Goal: Information Seeking & Learning: Learn about a topic

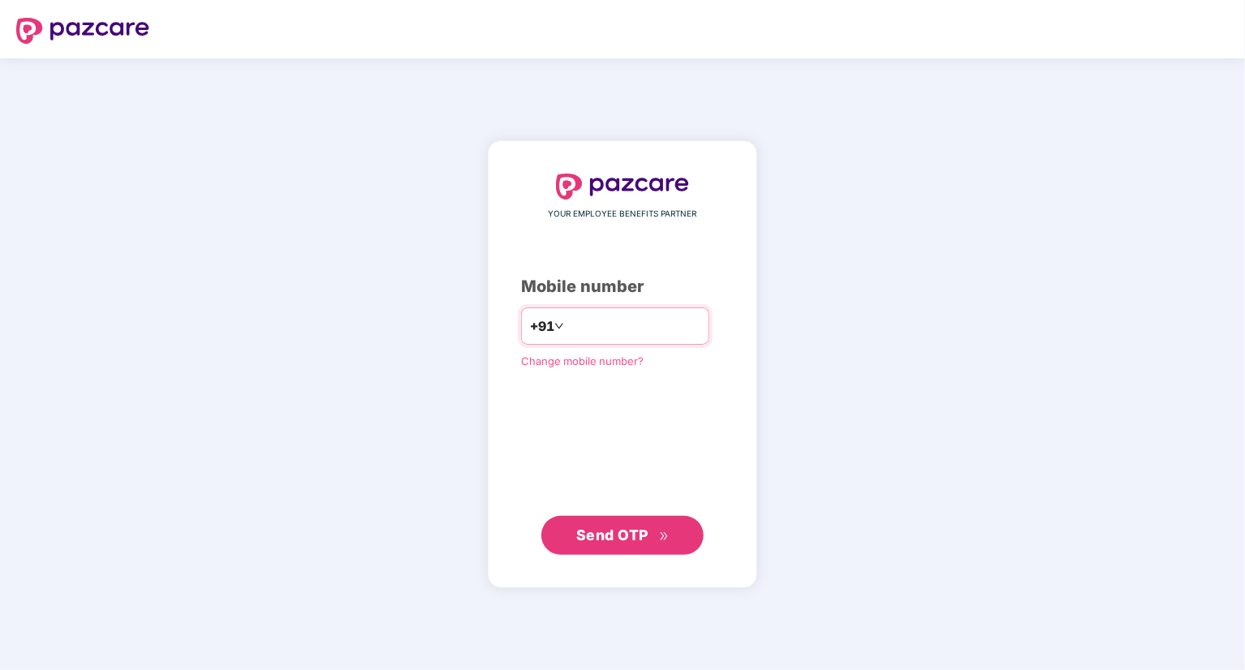
click at [571, 320] on input "number" at bounding box center [633, 326] width 133 height 26
type input "**********"
click at [622, 547] on button "Send OTP" at bounding box center [622, 535] width 162 height 39
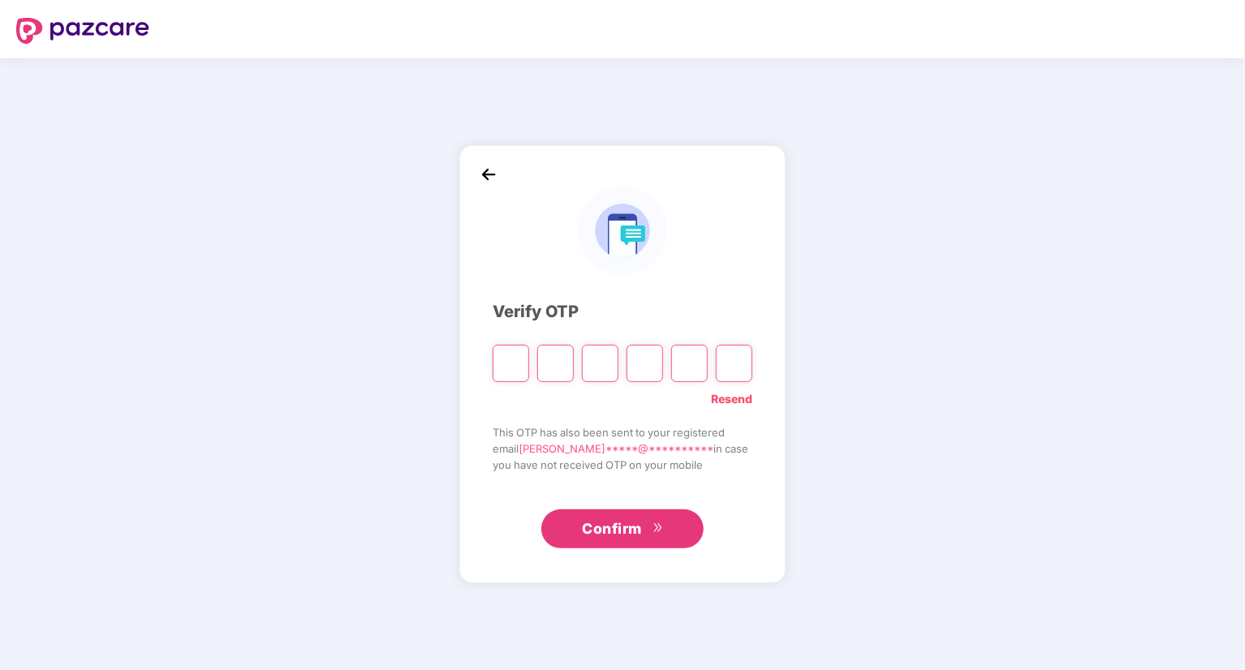
paste input "*"
type input "*"
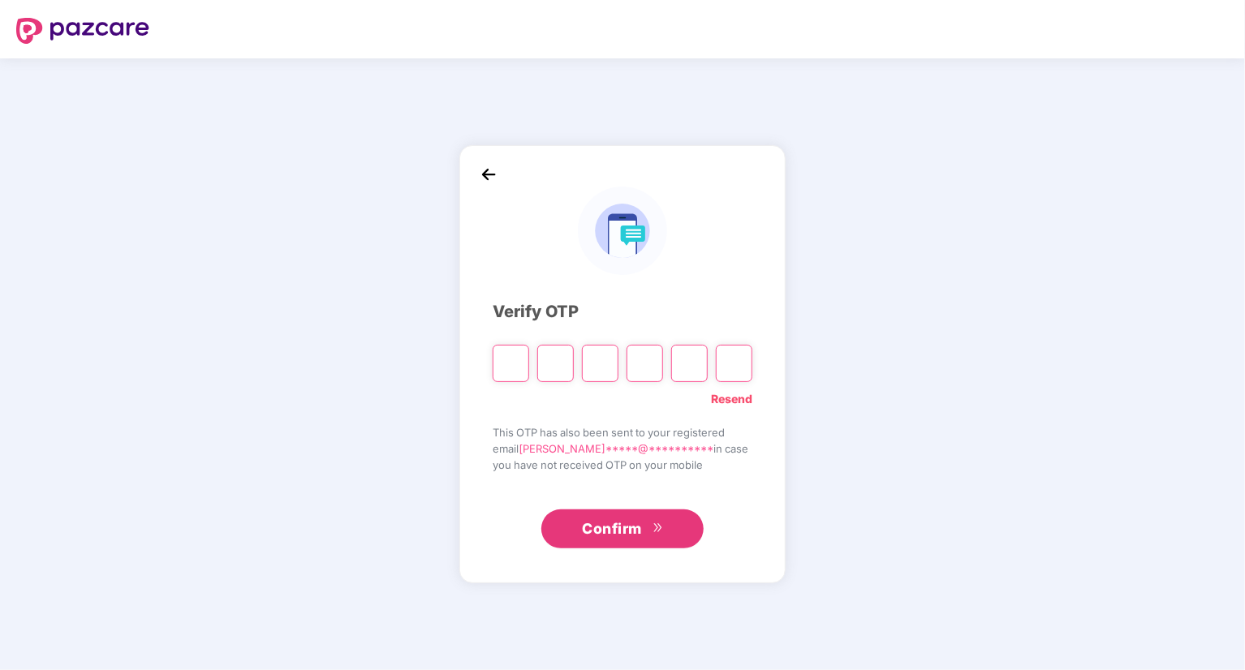
type input "*"
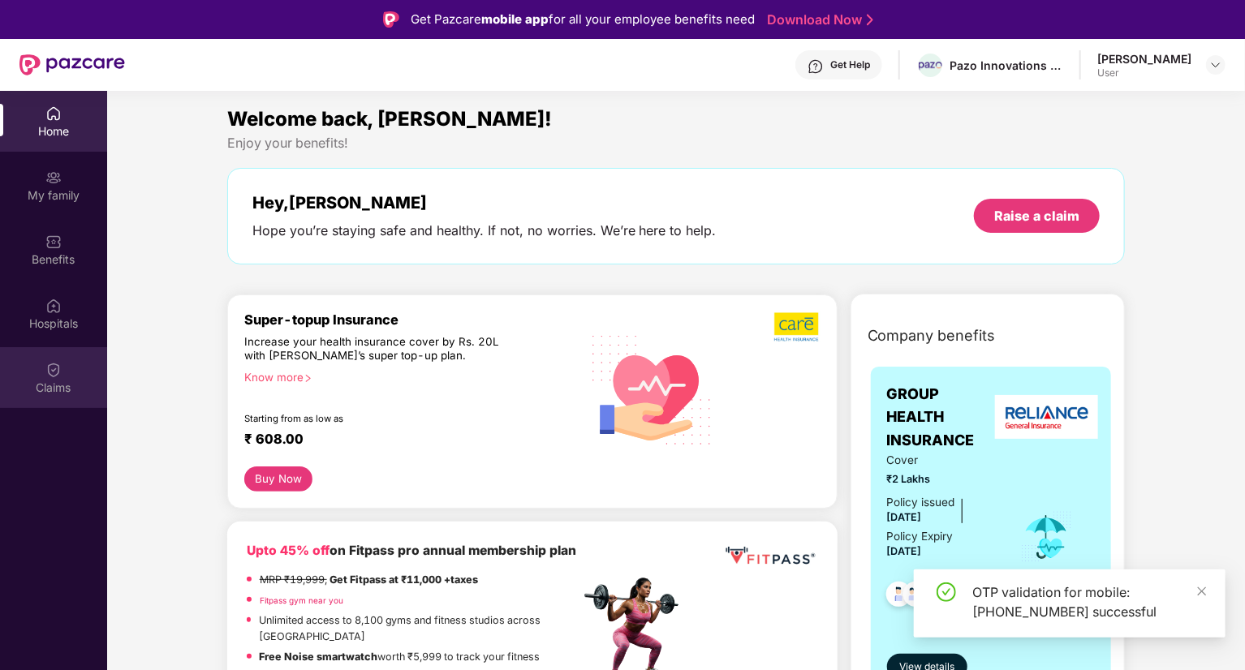
click at [55, 381] on div "Claims" at bounding box center [53, 388] width 107 height 16
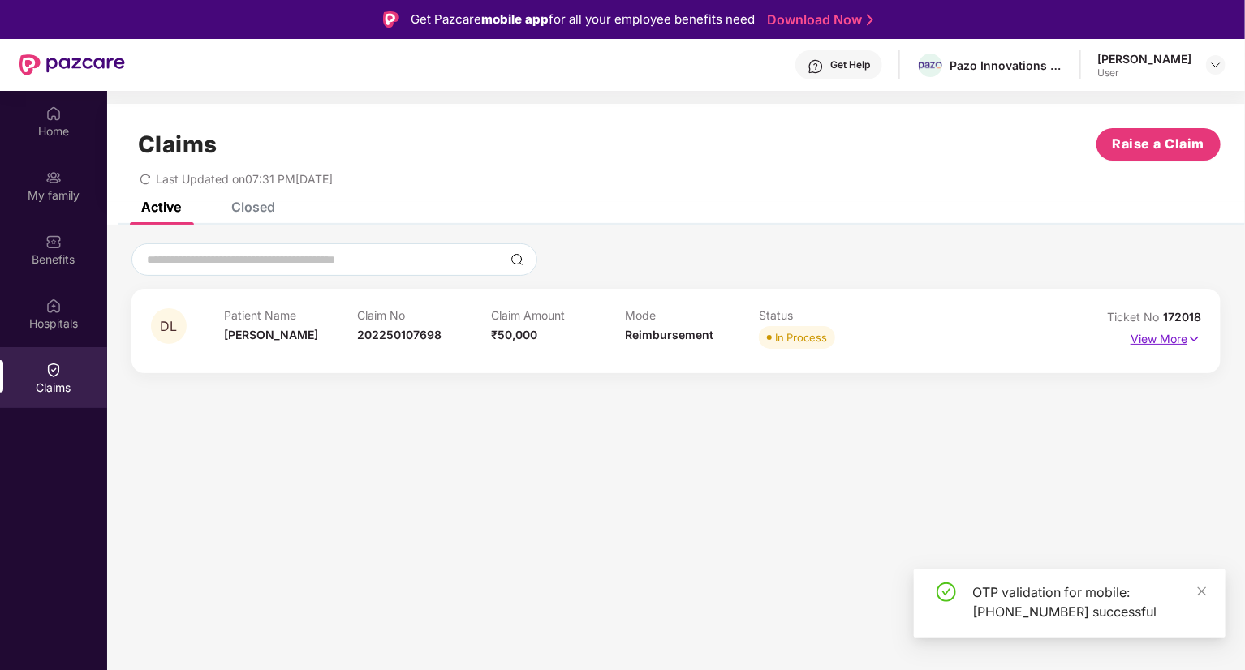
click at [1171, 341] on p "View More" at bounding box center [1166, 337] width 71 height 22
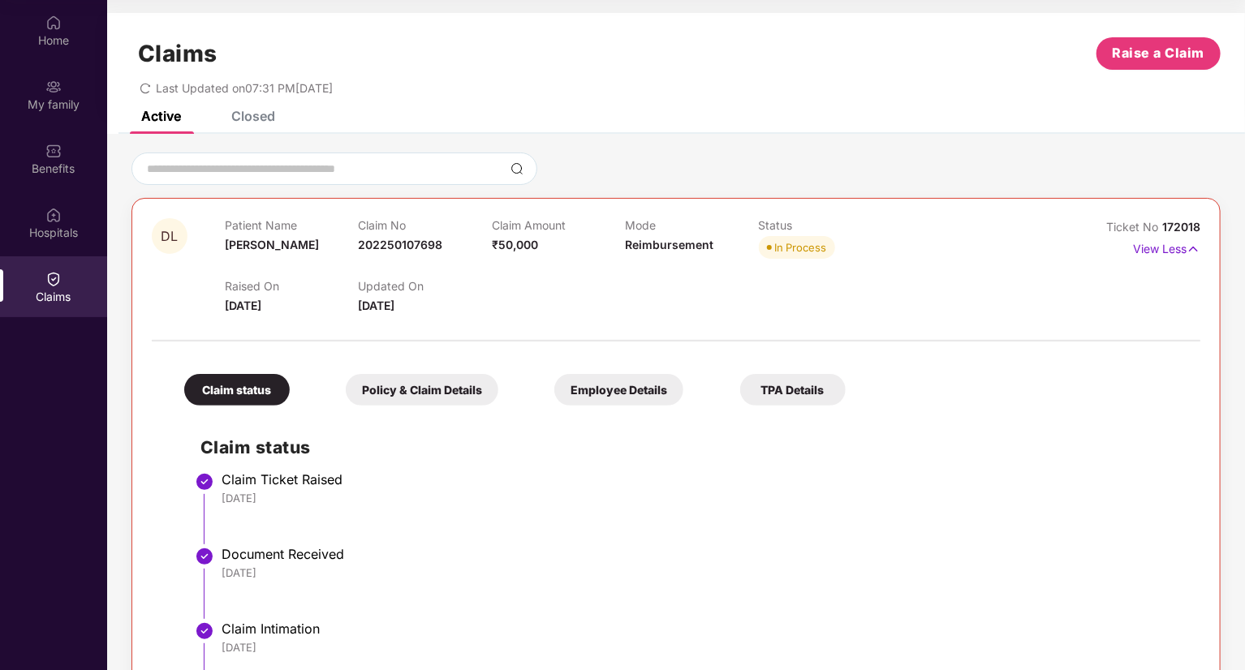
click at [421, 390] on div "Policy & Claim Details" at bounding box center [422, 390] width 153 height 32
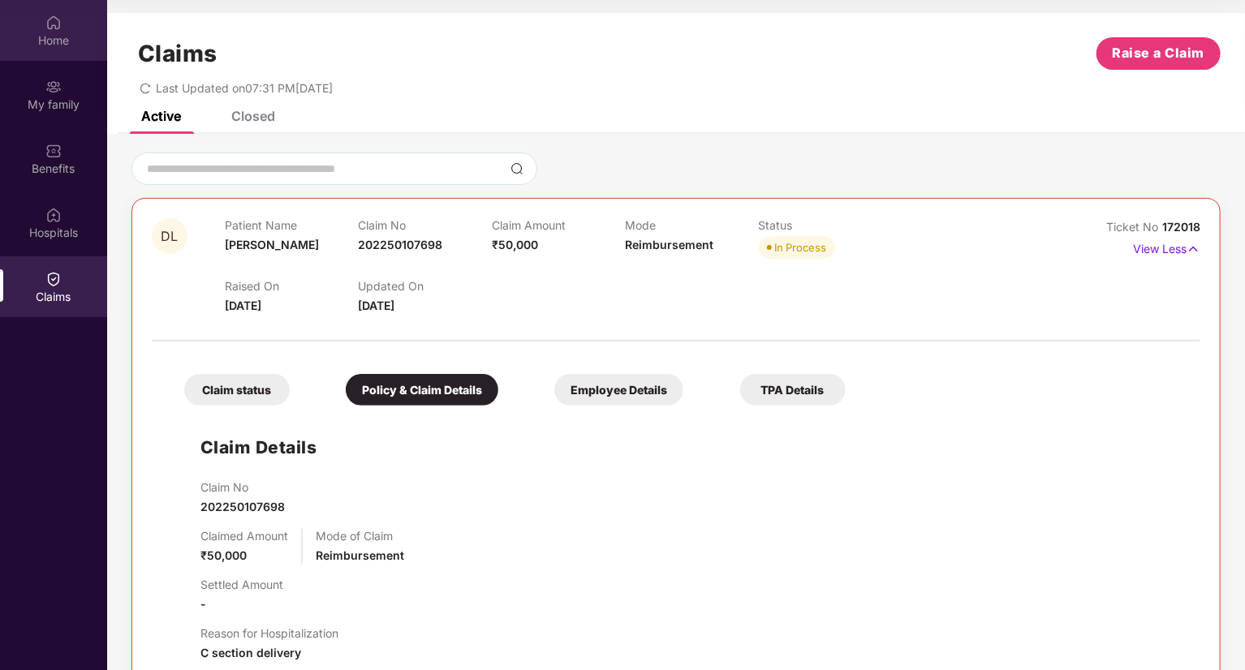
click at [54, 41] on div "Home" at bounding box center [53, 40] width 107 height 16
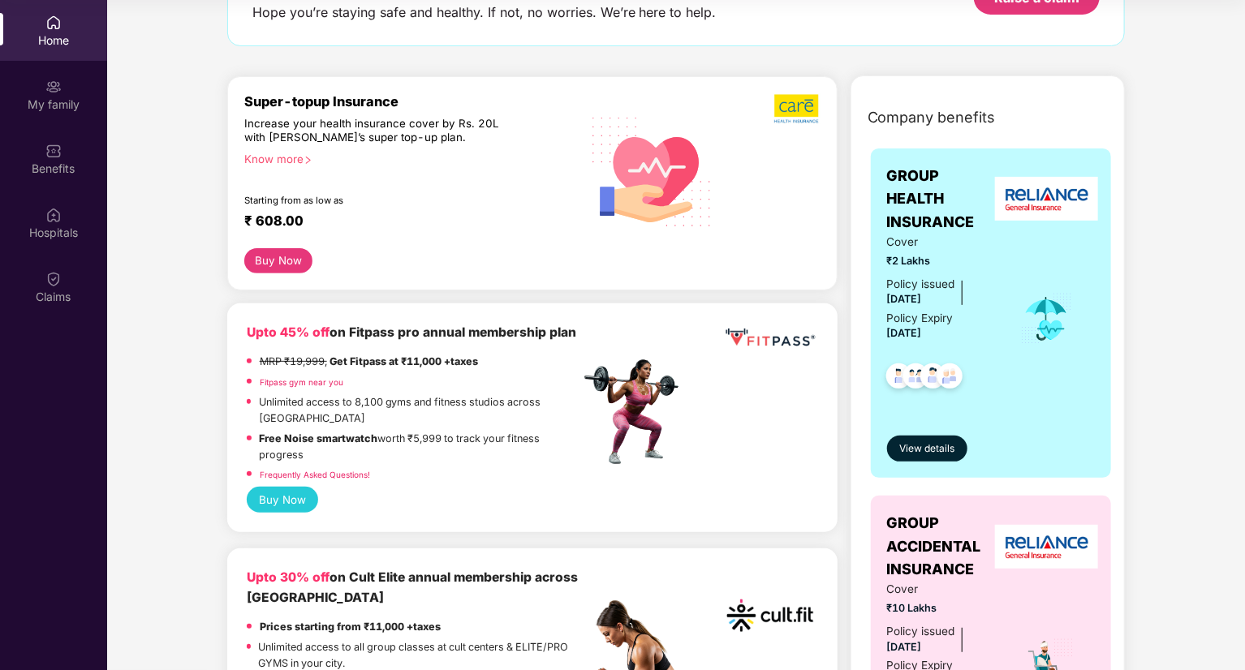
scroll to position [325, 0]
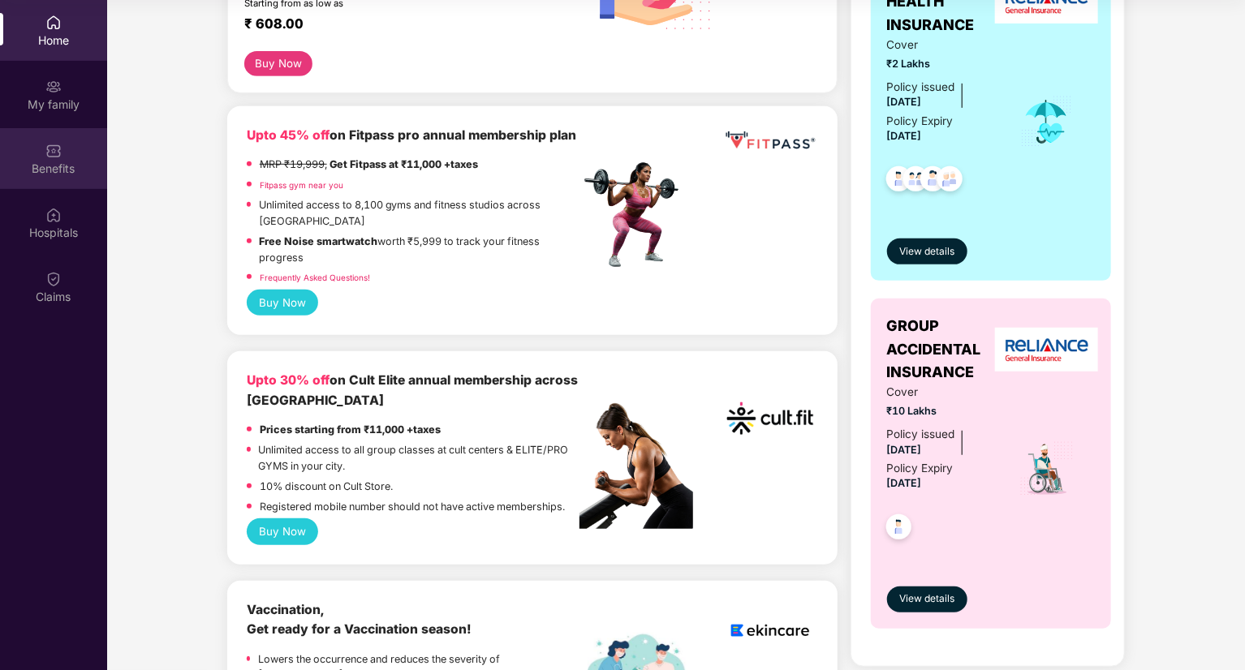
click at [52, 184] on div "Benefits" at bounding box center [53, 158] width 107 height 61
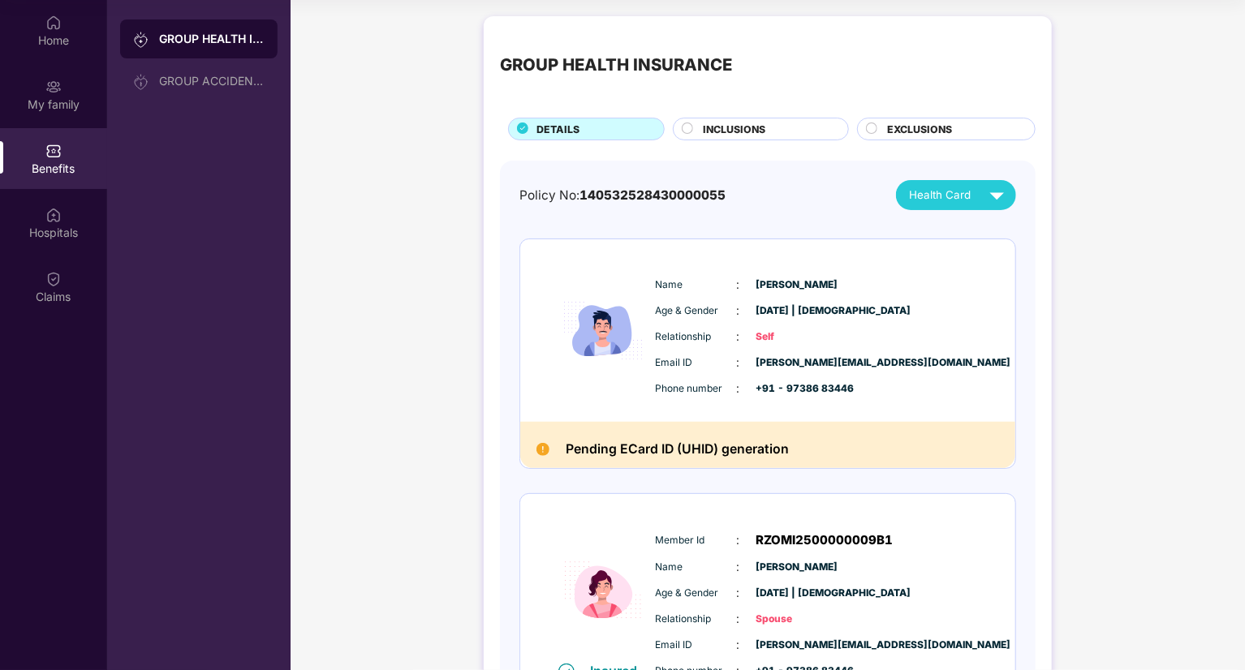
click at [888, 124] on span "EXCLUSIONS" at bounding box center [919, 129] width 65 height 15
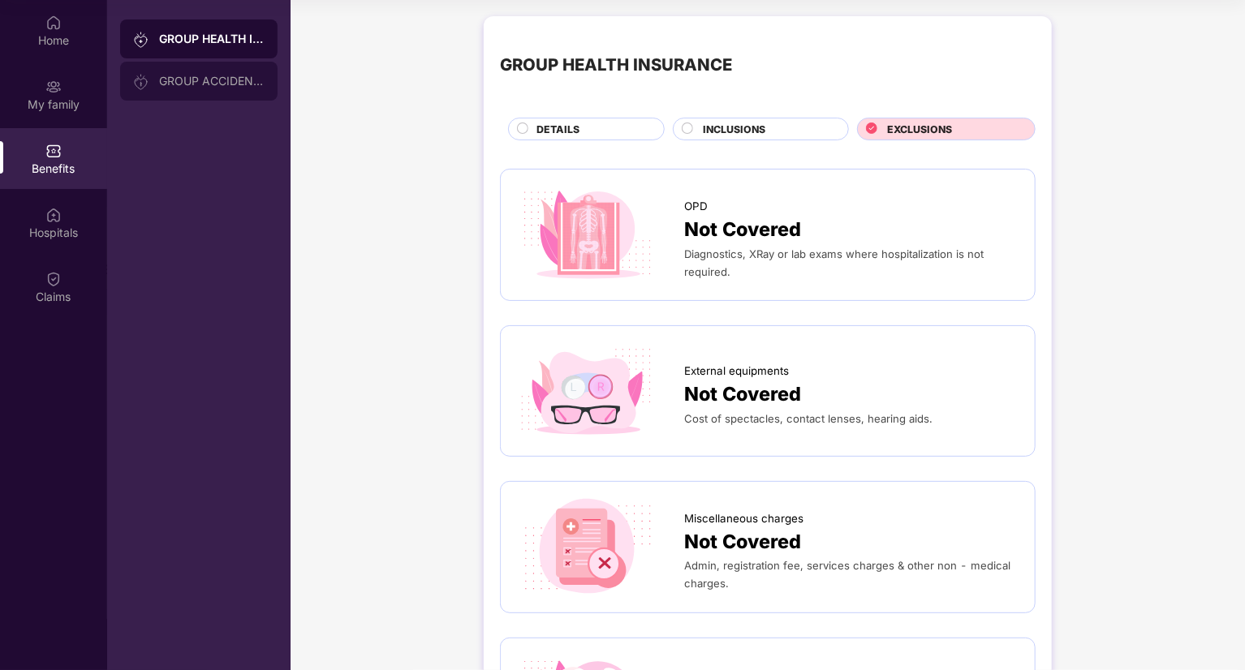
click at [166, 85] on div "GROUP ACCIDENTAL INSURANCE" at bounding box center [212, 81] width 106 height 13
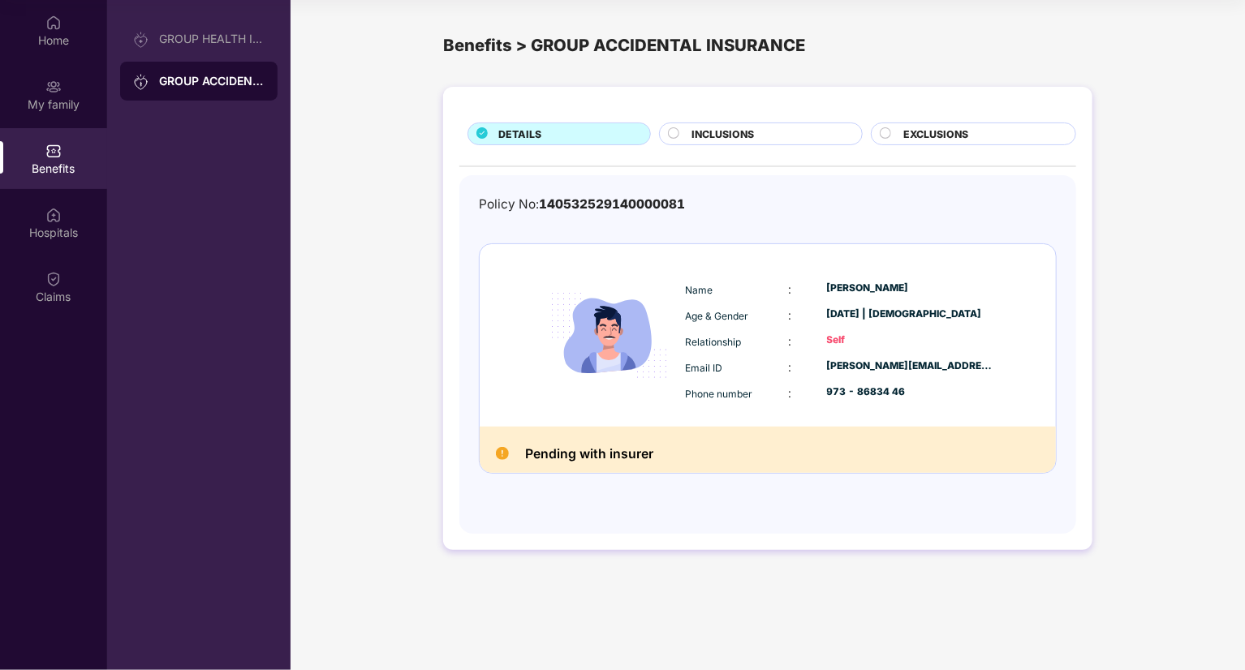
click at [789, 139] on div "INCLUSIONS" at bounding box center [768, 136] width 170 height 18
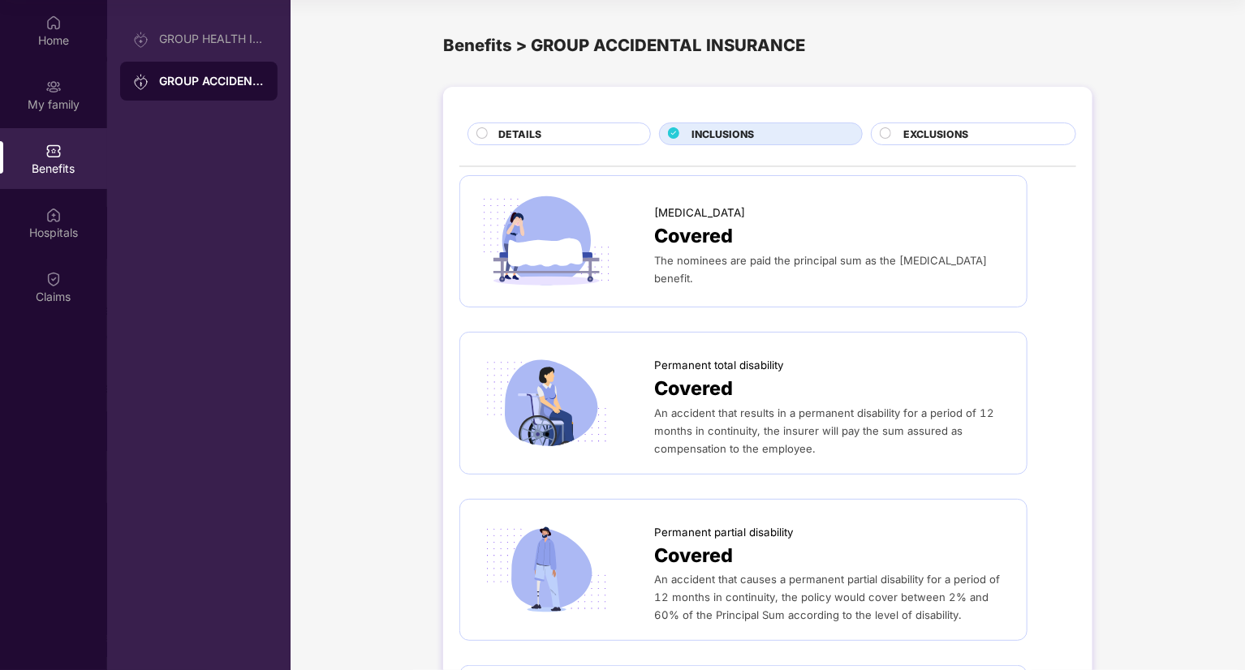
click at [963, 134] on span "EXCLUSIONS" at bounding box center [935, 134] width 65 height 15
